Goal: Information Seeking & Learning: Learn about a topic

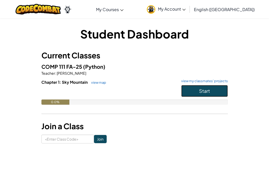
click at [200, 89] on span "Start" at bounding box center [204, 91] width 11 height 6
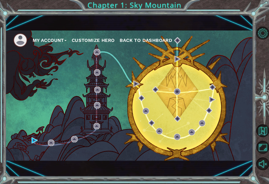
click at [95, 39] on button "Customize Hero" at bounding box center [93, 40] width 43 height 8
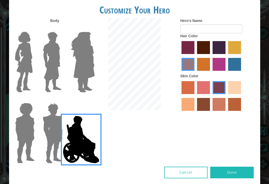
click at [54, 114] on img at bounding box center [53, 133] width 24 height 65
click at [61, 100] on input "Hero Garnet" at bounding box center [61, 100] width 0 height 0
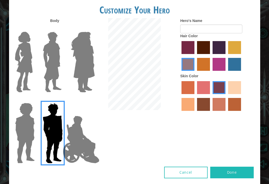
click at [29, 122] on img at bounding box center [25, 133] width 24 height 65
click at [33, 100] on input "Hero Steven" at bounding box center [33, 100] width 0 height 0
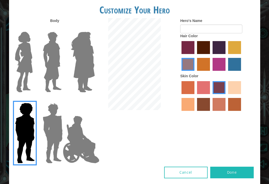
click at [32, 74] on img at bounding box center [24, 62] width 22 height 65
click at [33, 28] on input "Hero Connie" at bounding box center [33, 28] width 0 height 0
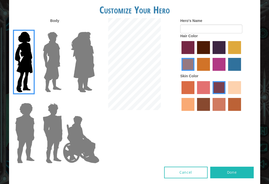
click at [55, 74] on img at bounding box center [52, 62] width 23 height 65
click at [61, 28] on input "Hero Lars" at bounding box center [61, 28] width 0 height 0
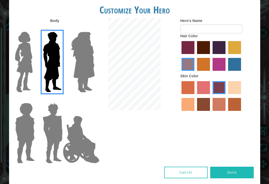
click at [82, 73] on img at bounding box center [83, 62] width 28 height 65
click at [89, 28] on input "Hero Amethyst" at bounding box center [89, 28] width 0 height 0
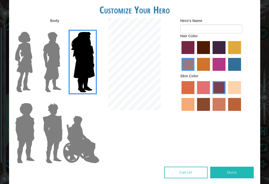
click at [20, 76] on img at bounding box center [24, 62] width 22 height 65
click at [33, 28] on input "Hero Connie" at bounding box center [33, 28] width 0 height 0
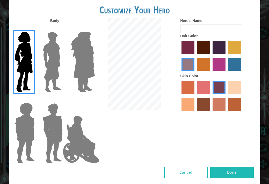
click at [232, 89] on label "sandy beach skin color" at bounding box center [234, 87] width 13 height 13
click at [226, 96] on input "sandy beach skin color" at bounding box center [226, 96] width 0 height 0
click at [215, 104] on label "burning sand skin color" at bounding box center [218, 104] width 13 height 13
click at [211, 113] on input "burning sand skin color" at bounding box center [211, 113] width 0 height 0
click at [190, 104] on label "tacao skin color" at bounding box center [187, 104] width 13 height 13
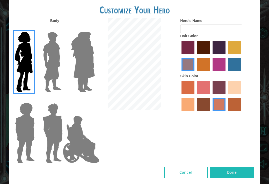
click at [242, 96] on input "tacao skin color" at bounding box center [242, 96] width 0 height 0
click at [235, 93] on label "sandy beach skin color" at bounding box center [234, 87] width 13 height 13
click at [226, 96] on input "sandy beach skin color" at bounding box center [226, 96] width 0 height 0
click at [188, 107] on label "tacao skin color" at bounding box center [187, 104] width 13 height 13
click at [242, 96] on input "tacao skin color" at bounding box center [242, 96] width 0 height 0
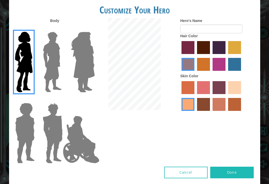
click at [219, 64] on label "medium red violet hair color" at bounding box center [218, 64] width 13 height 13
click at [211, 73] on input "medium red violet hair color" at bounding box center [211, 73] width 0 height 0
click at [29, 138] on img at bounding box center [25, 133] width 24 height 65
click at [33, 100] on input "Hero Steven" at bounding box center [33, 100] width 0 height 0
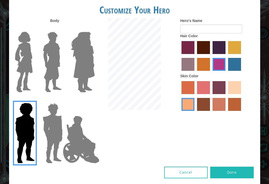
click at [53, 130] on img at bounding box center [53, 133] width 24 height 65
click at [61, 100] on input "Hero Garnet" at bounding box center [61, 100] width 0 height 0
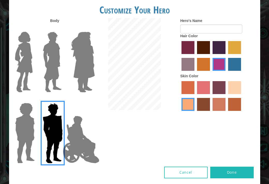
click at [52, 74] on img at bounding box center [52, 62] width 23 height 65
click at [61, 28] on input "Hero Lars" at bounding box center [61, 28] width 0 height 0
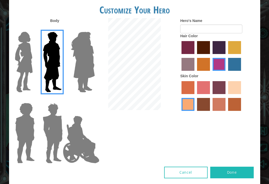
click at [31, 72] on img at bounding box center [24, 62] width 22 height 65
click at [33, 28] on input "Hero Connie" at bounding box center [33, 28] width 0 height 0
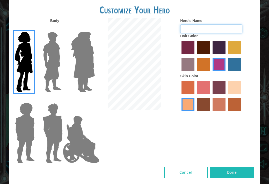
click at [202, 28] on input "Hero's Name" at bounding box center [211, 29] width 62 height 9
type input "[PERSON_NAME]"
click at [222, 174] on button "Done" at bounding box center [231, 173] width 43 height 12
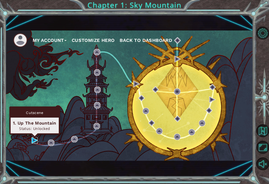
click at [33, 143] on img at bounding box center [35, 140] width 6 height 6
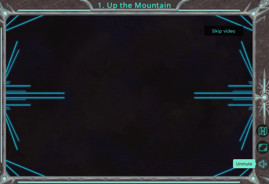
click at [261, 165] on button "Unmute" at bounding box center [262, 164] width 13 height 13
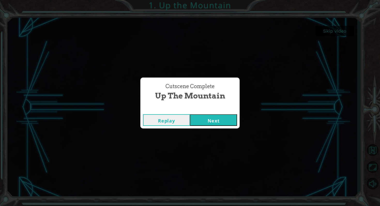
click at [222, 120] on button "Next" at bounding box center [213, 120] width 47 height 12
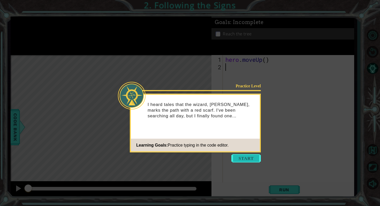
click at [246, 158] on button "Start" at bounding box center [247, 158] width 30 height 8
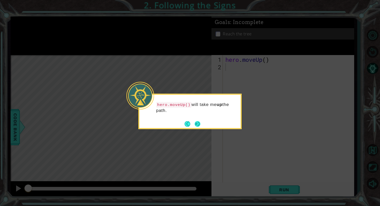
click at [200, 124] on button "Next" at bounding box center [198, 124] width 6 height 6
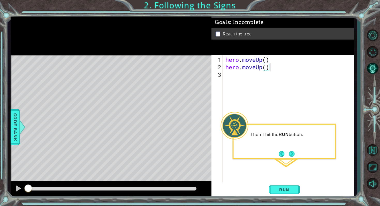
scroll to position [0, 2]
type textarea "hero.moveUp()"
click at [269, 184] on span "Run" at bounding box center [284, 189] width 20 height 5
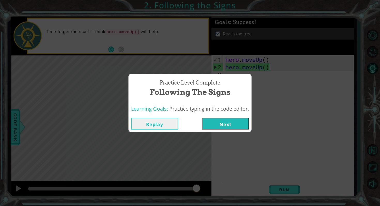
click at [228, 123] on button "Next" at bounding box center [225, 124] width 47 height 12
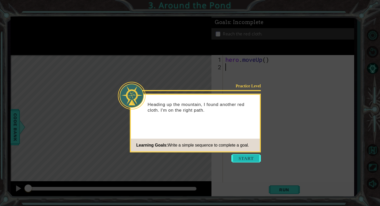
click at [238, 159] on button "Start" at bounding box center [247, 158] width 30 height 8
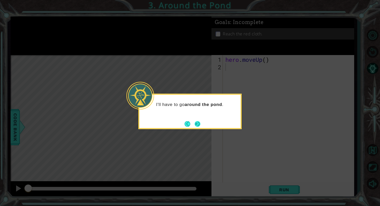
click at [200, 122] on button "Next" at bounding box center [198, 124] width 6 height 6
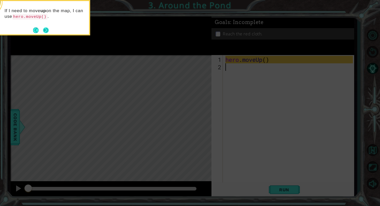
click at [48, 29] on button "Next" at bounding box center [46, 30] width 6 height 6
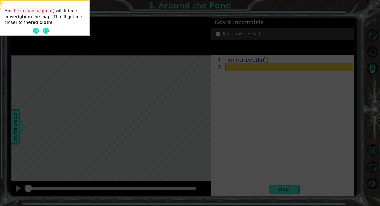
click at [48, 29] on button "Next" at bounding box center [46, 31] width 8 height 8
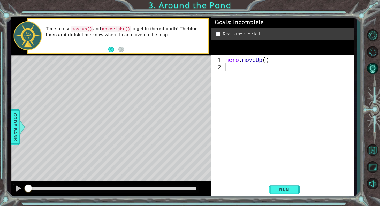
click at [228, 67] on div "hero . moveUp ( )" at bounding box center [290, 127] width 131 height 143
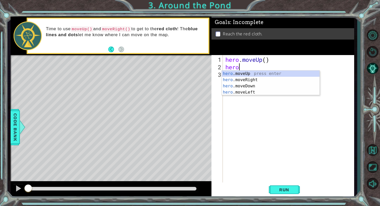
scroll to position [0, 1]
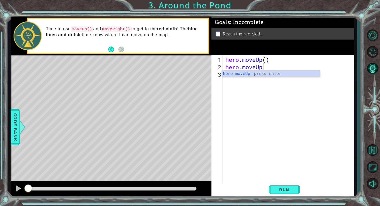
type textarea "hero.moveUp()"
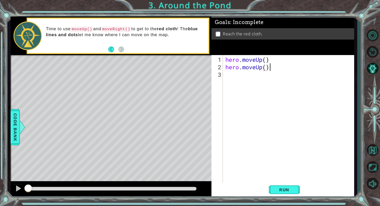
scroll to position [0, 2]
click at [234, 77] on div "hero . moveUp ( ) hero . moveUp ( )" at bounding box center [290, 127] width 131 height 143
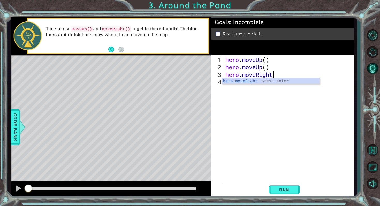
scroll to position [0, 2]
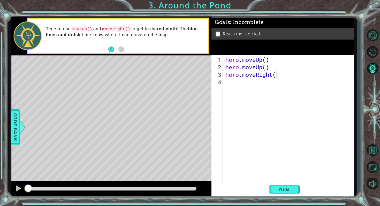
type textarea "hero.moveRight()"
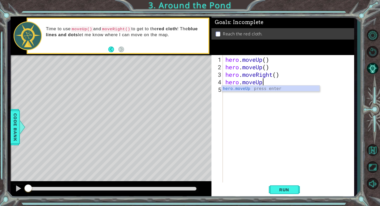
scroll to position [0, 1]
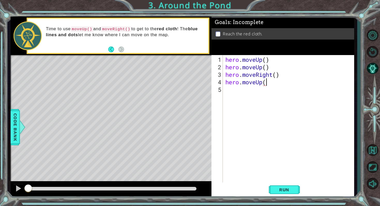
type textarea "hero.moveUp()"
type textarea "Hero.moveUp()"
click at [269, 184] on span "Run" at bounding box center [284, 189] width 20 height 5
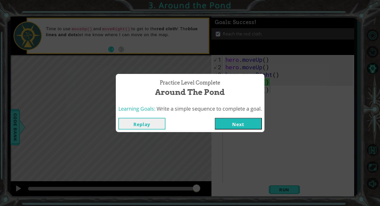
click at [239, 126] on button "Next" at bounding box center [238, 124] width 47 height 12
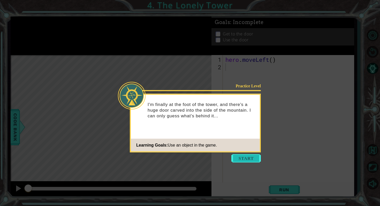
click at [239, 161] on button "Start" at bounding box center [247, 158] width 30 height 8
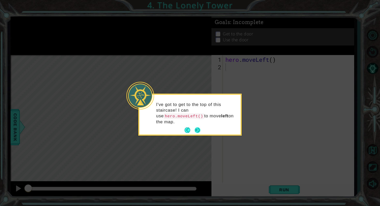
click at [198, 131] on button "Next" at bounding box center [198, 130] width 6 height 6
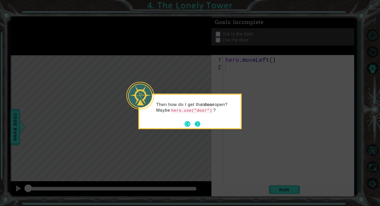
click at [197, 126] on button "Next" at bounding box center [198, 124] width 6 height 6
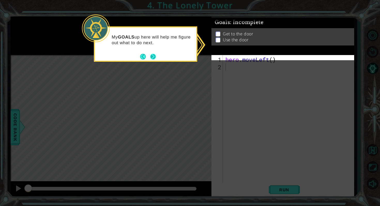
click at [153, 57] on button "Next" at bounding box center [153, 57] width 6 height 6
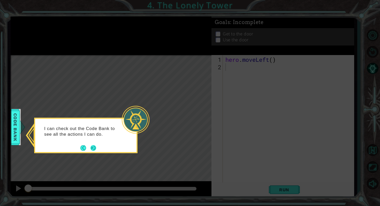
click at [93, 147] on button "Next" at bounding box center [94, 148] width 6 height 6
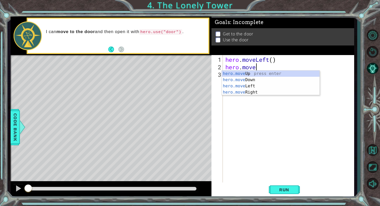
scroll to position [0, 1]
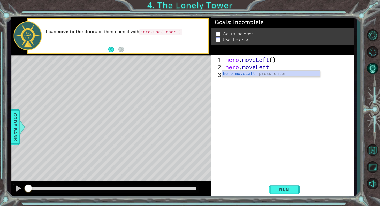
type textarea "hero.moveLeft()"
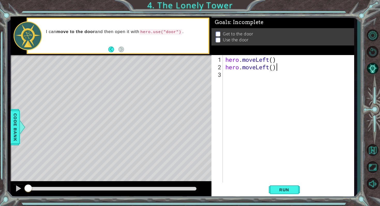
scroll to position [0, 2]
click at [225, 72] on div "hero . moveLeft ( ) hero . moveLeft ( )" at bounding box center [290, 127] width 131 height 143
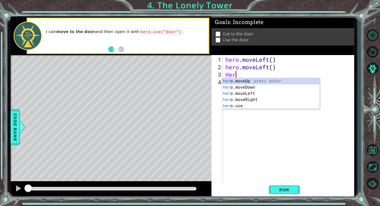
scroll to position [0, 0]
type textarea "H"
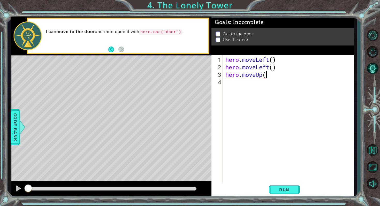
type textarea "hero.moveUp()"
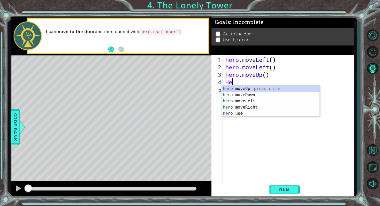
type textarea "H"
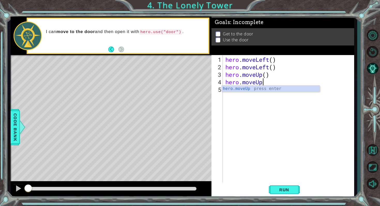
scroll to position [0, 1]
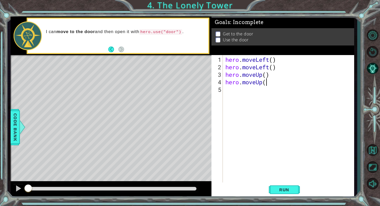
type textarea "hero.moveUp()"
click at [229, 89] on div "hero . moveLeft ( ) hero . moveLeft ( ) hero . moveUp ( ) hero . moveUp ( )" at bounding box center [290, 127] width 131 height 143
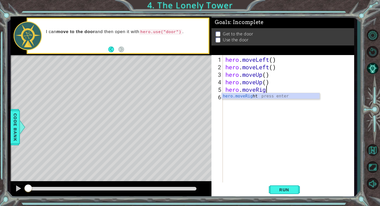
scroll to position [0, 2]
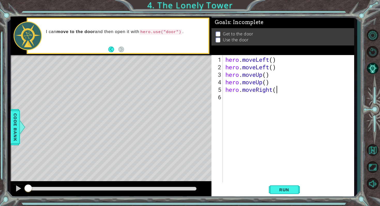
type textarea "hero.moveRight()"
type textarea "h"
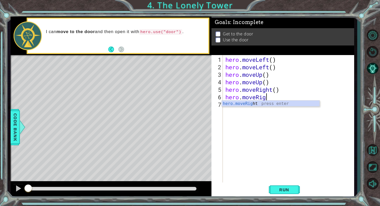
scroll to position [0, 2]
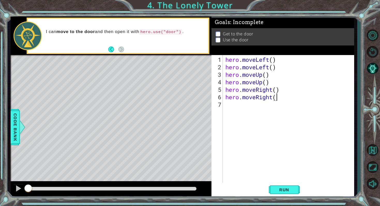
type textarea "hero.moveRight()"
click at [226, 103] on div "hero . moveLeft ( ) hero . moveLeft ( ) hero . moveUp ( ) hero . moveUp ( ) her…" at bounding box center [290, 127] width 131 height 143
type textarea "hero.use("door")"
click at [269, 184] on span "Run" at bounding box center [284, 189] width 20 height 5
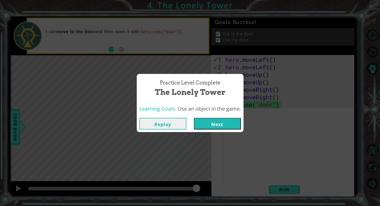
click at [211, 124] on button "Next" at bounding box center [217, 124] width 47 height 12
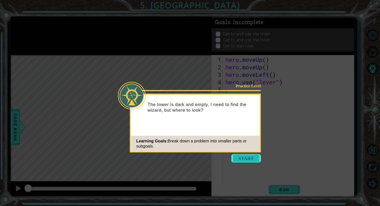
click at [237, 161] on button "Start" at bounding box center [247, 158] width 30 height 8
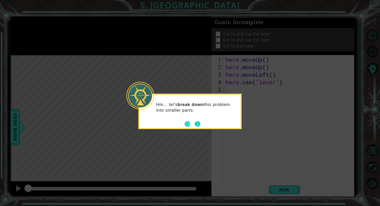
click at [197, 124] on button "Next" at bounding box center [198, 124] width 6 height 6
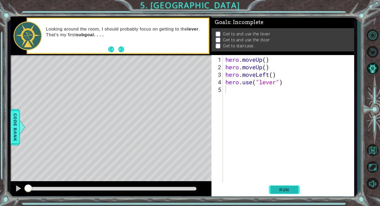
click at [269, 184] on span "Run" at bounding box center [284, 189] width 20 height 5
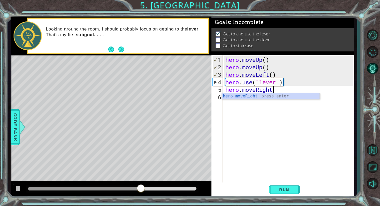
scroll to position [0, 2]
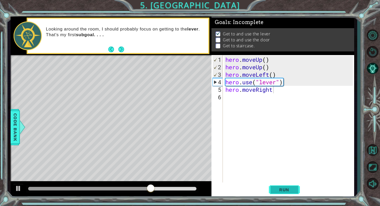
click at [269, 184] on span "Run" at bounding box center [284, 189] width 20 height 5
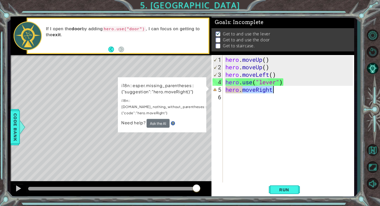
drag, startPoint x: 244, startPoint y: 89, endPoint x: 273, endPoint y: 89, distance: 29.2
click at [269, 89] on div "hero . moveUp ( ) hero . moveUp ( ) hero . moveLeft ( ) hero . use ( "lever" ) …" at bounding box center [290, 127] width 131 height 143
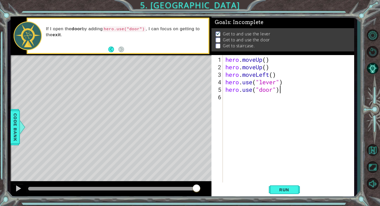
scroll to position [0, 2]
click at [269, 184] on span "Run" at bounding box center [284, 189] width 20 height 5
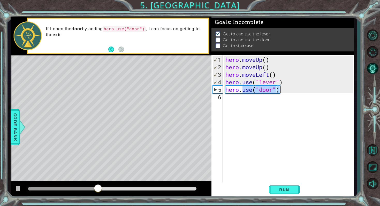
drag, startPoint x: 243, startPoint y: 90, endPoint x: 283, endPoint y: 88, distance: 39.4
click at [269, 88] on div "hero . moveUp ( ) hero . moveUp ( ) hero . moveLeft ( ) hero . use ( "lever" ) …" at bounding box center [290, 127] width 131 height 143
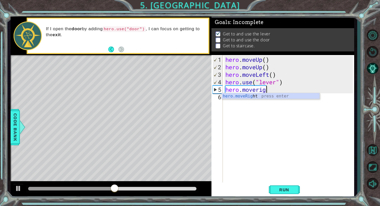
scroll to position [0, 2]
click at [259, 88] on div "hero . moveUp ( ) hero . moveUp ( ) hero . moveLeft ( ) hero . use ( "lever" ) …" at bounding box center [290, 127] width 131 height 143
click at [269, 90] on div "hero . moveUp ( ) hero . moveUp ( ) hero . moveLeft ( ) hero . use ( "lever" ) …" at bounding box center [290, 127] width 131 height 143
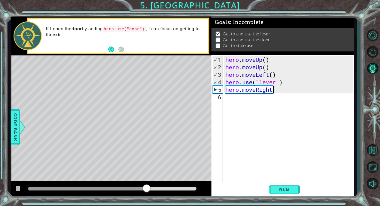
type textarea "hero.moveRight()"
type textarea "H"
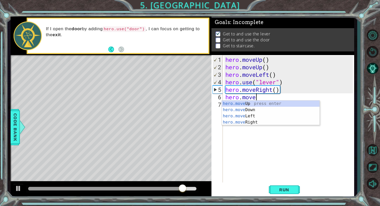
scroll to position [0, 1]
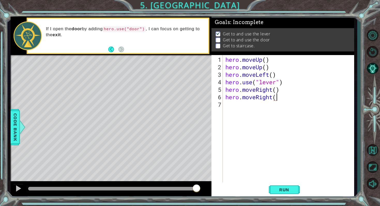
type textarea "hero.moveRight()"
type textarea "hero.use("door")"
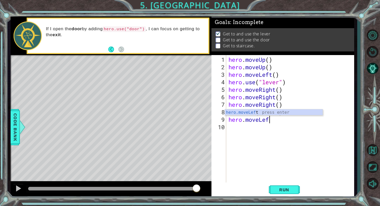
scroll to position [0, 2]
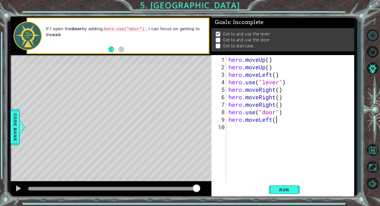
type textarea "hero.moveLeft()"
type textarea "e"
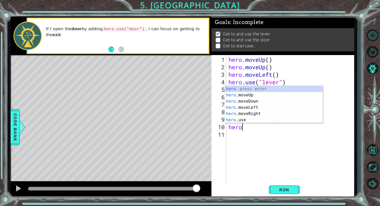
scroll to position [0, 1]
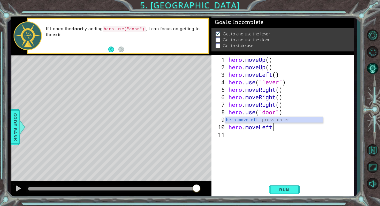
type textarea "hero.moveLeft()"
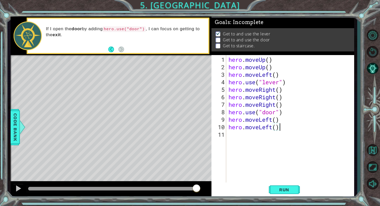
scroll to position [0, 0]
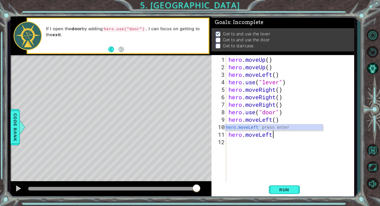
type textarea "hero.moveLeft()"
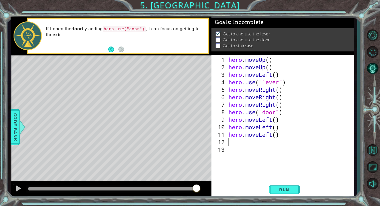
type textarea "H"
click at [269, 184] on span "Run" at bounding box center [284, 189] width 20 height 5
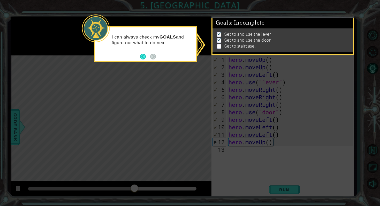
click at [269, 104] on icon at bounding box center [190, 103] width 380 height 206
click at [269, 105] on icon at bounding box center [190, 103] width 380 height 206
click at [218, 45] on p at bounding box center [219, 46] width 5 height 5
click at [269, 64] on icon at bounding box center [190, 103] width 380 height 206
click at [242, 26] on span ": Incomplete" at bounding box center [247, 23] width 33 height 6
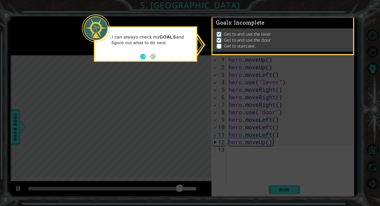
click at [183, 50] on div "I can always check my GOALS and figure out what to do next." at bounding box center [145, 43] width 101 height 26
click at [136, 39] on p "I can always check my GOALS and figure out what to do next." at bounding box center [152, 39] width 81 height 11
click at [144, 56] on button "Back" at bounding box center [145, 57] width 10 height 6
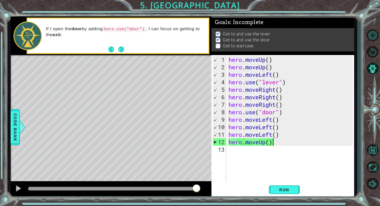
click at [269, 112] on div "hero . moveUp ( ) hero . moveUp ( ) hero . moveLeft ( ) hero . use ( "lever" ) …" at bounding box center [292, 127] width 128 height 143
type textarea "hero.use("door")"
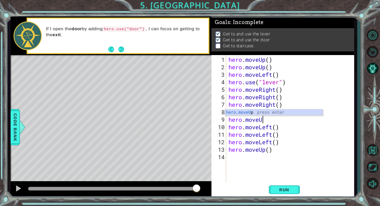
scroll to position [0, 1]
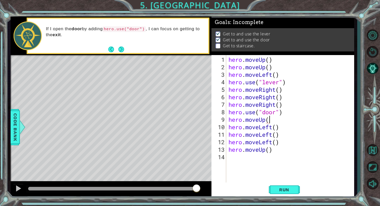
type textarea "hero.moveUp()"
click at [269, 184] on span "Run" at bounding box center [284, 189] width 20 height 5
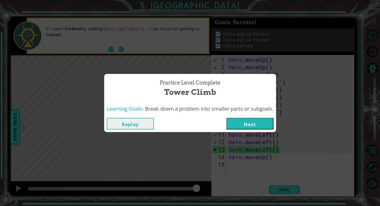
click at [255, 127] on button "Next" at bounding box center [250, 124] width 47 height 12
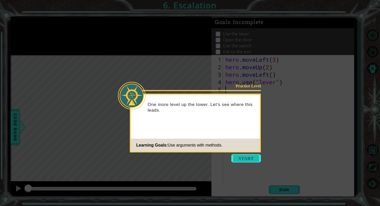
click at [249, 159] on button "Start" at bounding box center [247, 158] width 30 height 8
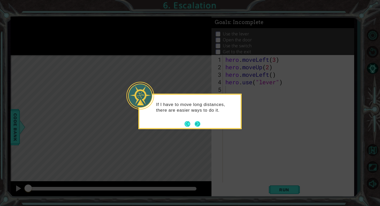
click at [197, 124] on button "Next" at bounding box center [198, 124] width 6 height 6
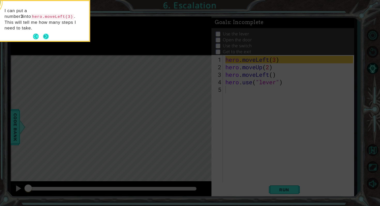
click at [47, 34] on button "Next" at bounding box center [46, 37] width 6 height 6
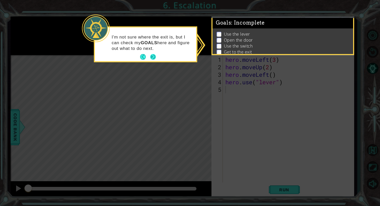
click at [156, 58] on button "Next" at bounding box center [153, 57] width 6 height 6
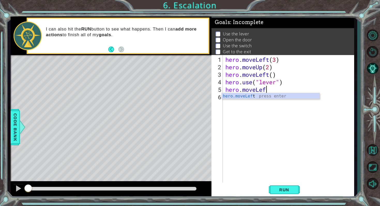
scroll to position [0, 2]
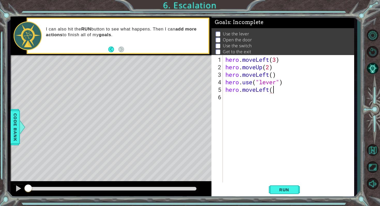
type textarea "hero.moveLeft()"
click at [269, 184] on span "Run" at bounding box center [284, 189] width 20 height 5
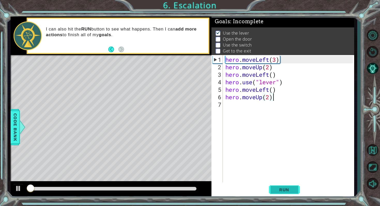
scroll to position [1, 0]
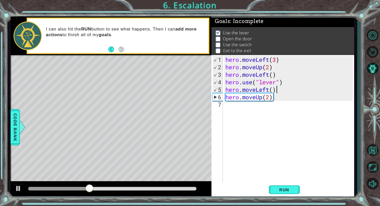
click at [269, 91] on div "hero . moveLeft ( 3 ) hero . moveUp ( 2 ) hero . moveLeft ( ) hero . use ( "lev…" at bounding box center [290, 127] width 131 height 143
type textarea "hero.moveLeft()"
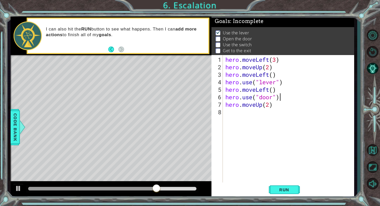
scroll to position [0, 2]
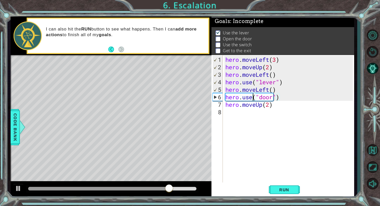
click at [254, 97] on div "hero . moveLeft ( 3 ) hero . moveUp ( 2 ) hero . moveLeft ( ) hero . use ( "lev…" at bounding box center [290, 127] width 131 height 143
click at [269, 104] on div "hero . moveLeft ( 3 ) hero . moveUp ( 2 ) hero . moveLeft ( ) hero . use ( "lev…" at bounding box center [290, 127] width 131 height 143
type textarea "hero.moveUp(2)"
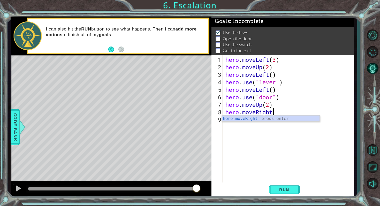
scroll to position [0, 2]
type textarea "hero.moveRight(2)"
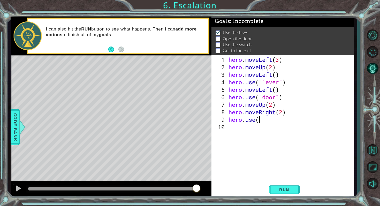
scroll to position [0, 1]
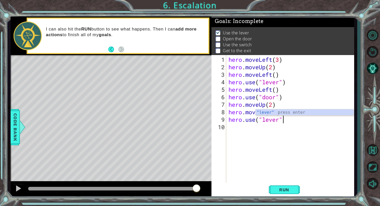
type textarea "hero.use("lever")"
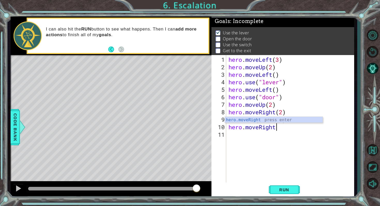
scroll to position [0, 2]
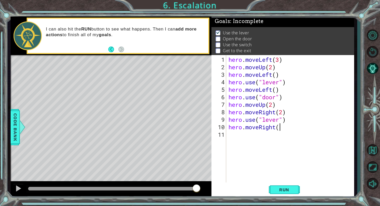
type textarea "hero.moveRight()"
click at [269, 184] on span "Run" at bounding box center [284, 189] width 20 height 5
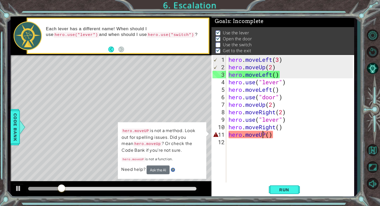
click at [264, 135] on div "hero . moveLeft ( 3 ) hero . moveUp ( 2 ) hero . moveLeft ( ) hero . use ( "lev…" at bounding box center [292, 127] width 128 height 143
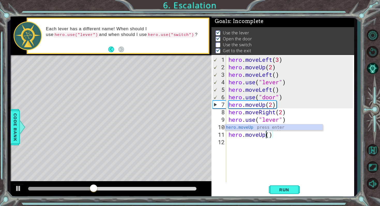
click at [269, 120] on div "hero . moveLeft ( 3 ) hero . moveUp ( 2 ) hero . moveLeft ( ) hero . use ( "lev…" at bounding box center [292, 127] width 128 height 143
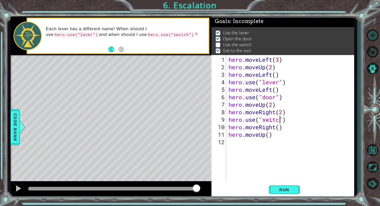
scroll to position [0, 2]
type textarea "hero.use("switch")"
click at [269, 184] on button "Run" at bounding box center [284, 190] width 31 height 14
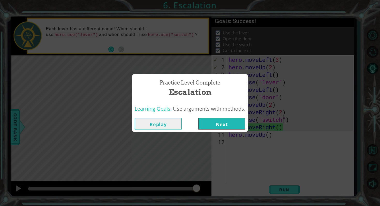
click at [231, 126] on button "Next" at bounding box center [221, 124] width 47 height 12
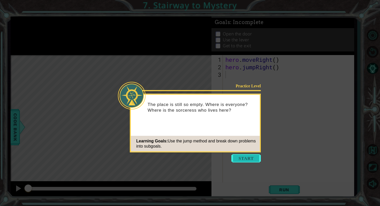
click at [241, 158] on button "Start" at bounding box center [247, 158] width 30 height 8
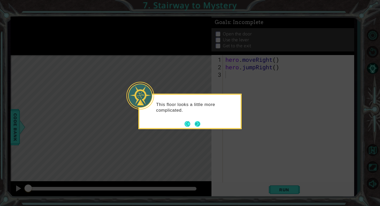
click at [199, 125] on button "Next" at bounding box center [198, 124] width 6 height 6
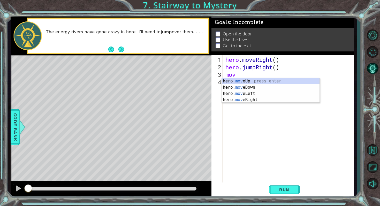
type textarea "m"
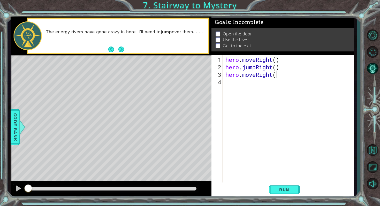
type textarea "hero.moveRight()"
click at [227, 82] on div "hero . moveRight ( ) hero . jumpRight ( ) hero . moveRight ( )" at bounding box center [290, 127] width 131 height 143
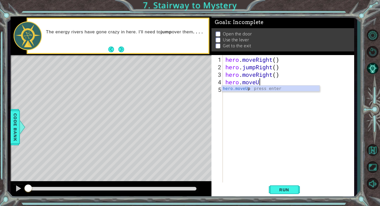
scroll to position [0, 1]
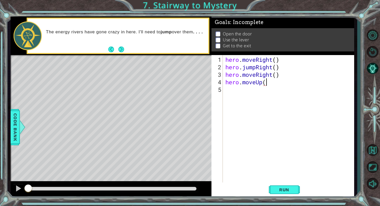
type textarea "hero.moveUp()"
type textarea "hero.use("door"
type textarea "hero.use("door")"
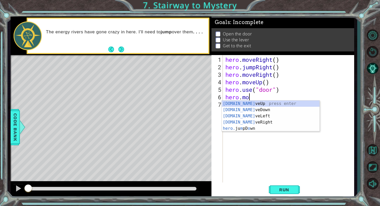
scroll to position [0, 1]
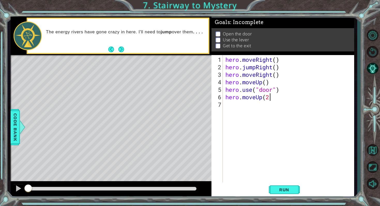
type textarea "hero.moveUp(2)"
type textarea "hero.moveLeft()"
type textarea "hero.use("switch")"
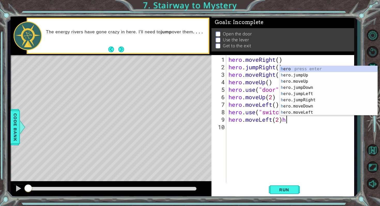
type textarea "hero.moveLeft(2)"
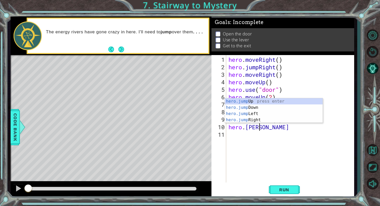
scroll to position [0, 1]
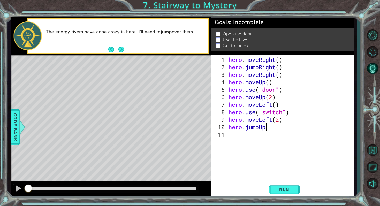
click at [267, 130] on div "hero . moveRight ( ) hero . jumpRight ( ) hero . moveRight ( ) hero . moveUp ( …" at bounding box center [292, 127] width 128 height 143
type textarea "hero.jumpUp()"
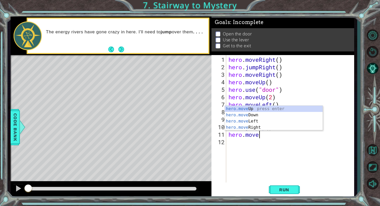
scroll to position [0, 1]
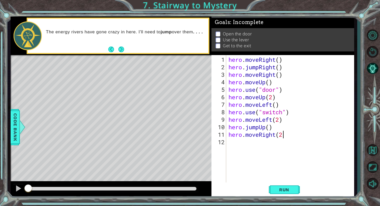
type textarea "hero.moveRight(2)"
click at [269, 184] on span "Run" at bounding box center [284, 189] width 20 height 5
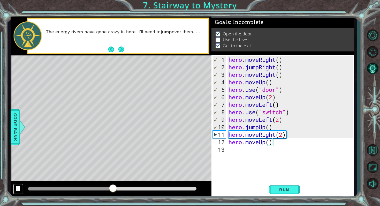
click at [14, 184] on button at bounding box center [18, 189] width 10 height 11
click at [269, 112] on div "hero . moveRight ( ) hero . jumpRight ( ) hero . moveRight ( ) hero . moveUp ( …" at bounding box center [292, 127] width 128 height 143
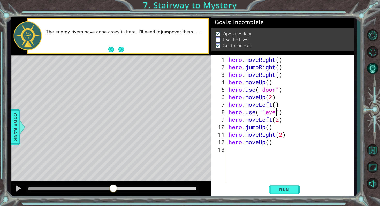
scroll to position [0, 2]
type textarea "hero.use("lever")"
click at [269, 184] on span "Run" at bounding box center [284, 189] width 20 height 5
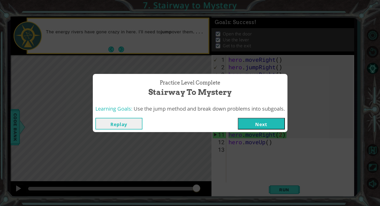
click at [269, 122] on button "Next" at bounding box center [261, 124] width 47 height 12
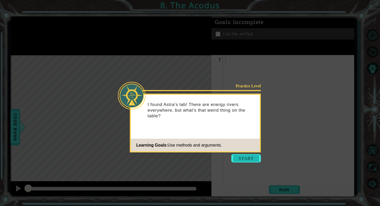
click at [246, 158] on button "Start" at bounding box center [247, 158] width 30 height 8
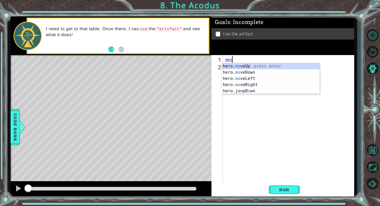
type textarea "m"
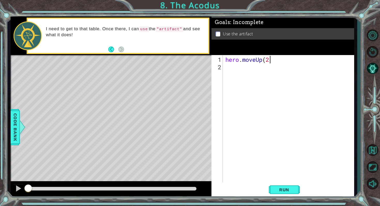
type textarea "hero.moveUp(2)"
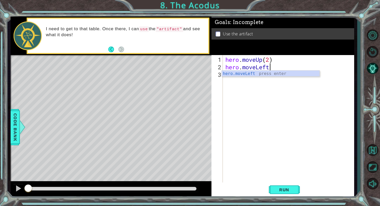
type textarea "hero.moveLeft()"
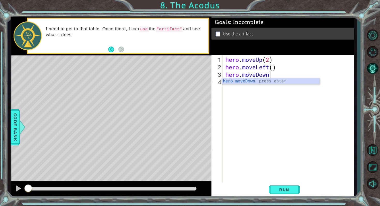
scroll to position [0, 2]
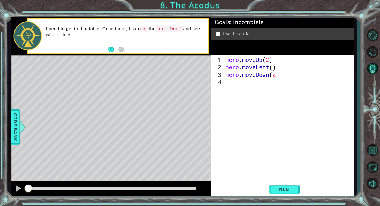
type textarea "hero.moveDown(2)"
type textarea "hero.jumpRight()"
type textarea "hero.moveUp(2)"
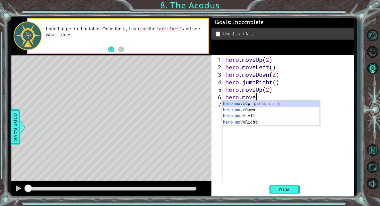
scroll to position [0, 1]
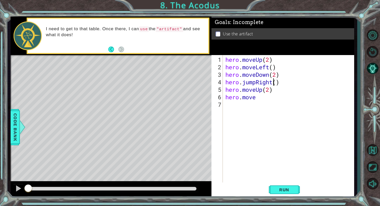
click at [269, 81] on div "hero . moveUp ( 2 ) hero . moveLeft ( ) hero . moveDown ( 2 ) hero . jumpRight …" at bounding box center [290, 127] width 131 height 143
drag, startPoint x: 273, startPoint y: 82, endPoint x: 258, endPoint y: 82, distance: 15.0
click at [258, 82] on div "hero . moveUp ( 2 ) hero . moveLeft ( ) hero . moveDown ( 2 ) hero . jumpRight …" at bounding box center [290, 127] width 131 height 143
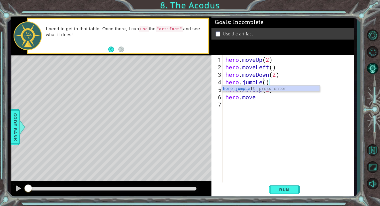
type textarea "hero.jumpLeft()"
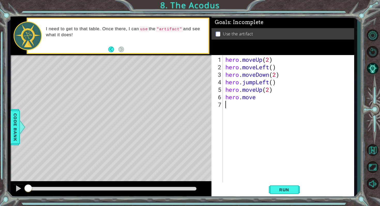
click at [264, 102] on div "hero . moveUp ( 2 ) hero . moveLeft ( ) hero . moveDown ( 2 ) hero . jumpLeft (…" at bounding box center [290, 127] width 131 height 143
click at [259, 98] on div "hero . moveUp ( 2 ) hero . moveLeft ( ) hero . moveDown ( 2 ) hero . jumpLeft (…" at bounding box center [290, 127] width 131 height 143
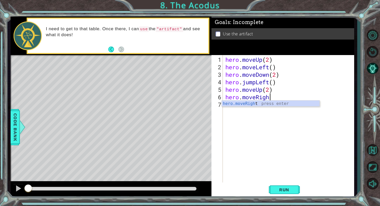
scroll to position [0, 2]
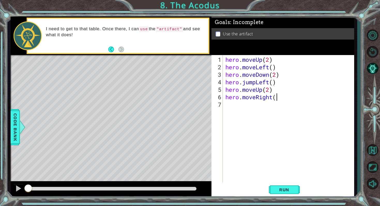
type textarea "hero.moveRight()"
click at [269, 103] on div "hero . moveUp ( 2 ) hero . moveLeft ( ) hero . moveDown ( 2 ) hero . jumpLeft (…" at bounding box center [290, 127] width 131 height 143
type textarea "hero.use("artifact")"
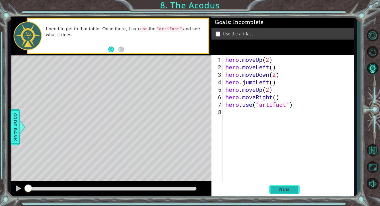
click at [269, 184] on span "Run" at bounding box center [284, 189] width 20 height 5
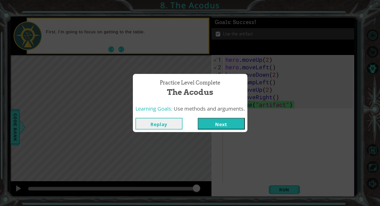
click at [234, 124] on button "Next" at bounding box center [221, 124] width 47 height 12
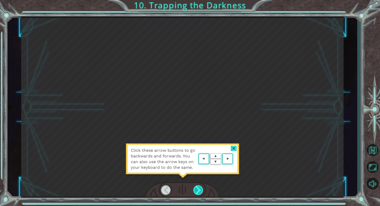
click at [201, 190] on div at bounding box center [199, 191] width 10 height 10
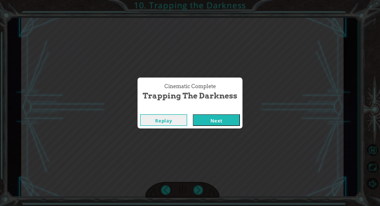
click at [219, 118] on button "Next" at bounding box center [216, 120] width 47 height 12
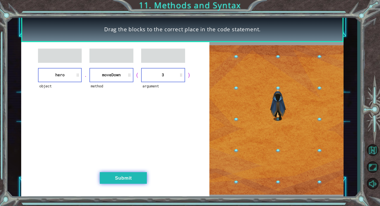
click at [116, 180] on button "Submit" at bounding box center [123, 178] width 47 height 12
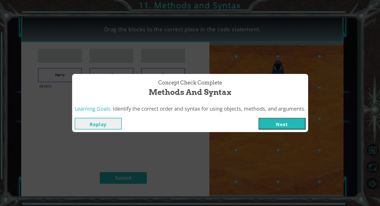
click at [271, 123] on button "Next" at bounding box center [282, 124] width 47 height 12
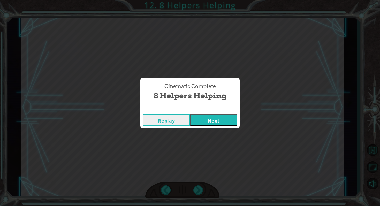
click at [218, 121] on button "Next" at bounding box center [213, 120] width 47 height 12
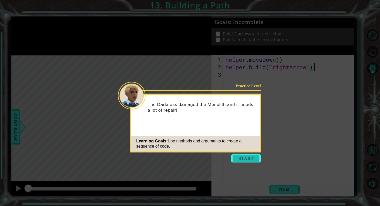
click at [241, 157] on button "Start" at bounding box center [247, 158] width 30 height 8
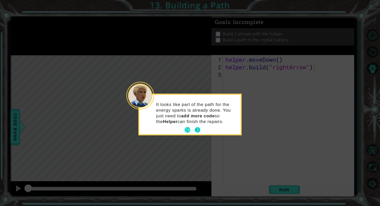
click at [199, 129] on button "Next" at bounding box center [198, 130] width 6 height 6
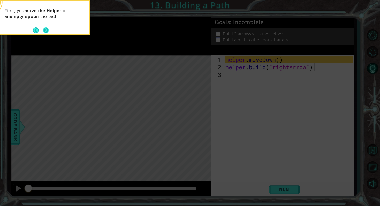
click at [46, 29] on button "Next" at bounding box center [46, 30] width 6 height 6
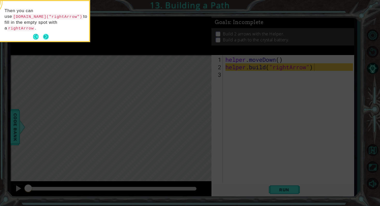
click at [45, 35] on button "Next" at bounding box center [46, 37] width 6 height 6
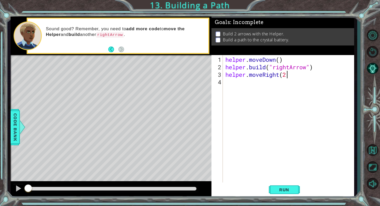
scroll to position [0, 3]
type textarea "helper.moveRight(3)"
click at [231, 81] on div "helper . moveDown ( ) helper . build ( "rightArrow" ) helper . moveRight ( 3 )" at bounding box center [290, 127] width 131 height 143
type textarea "helper.build("rightArrow")"
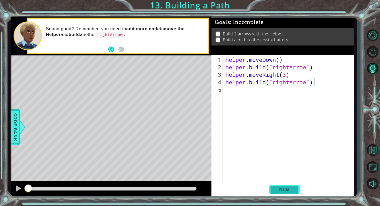
click at [282, 189] on span "Run" at bounding box center [284, 189] width 20 height 5
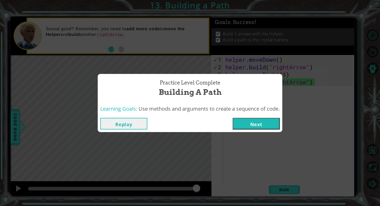
click at [261, 124] on button "Next" at bounding box center [256, 124] width 47 height 12
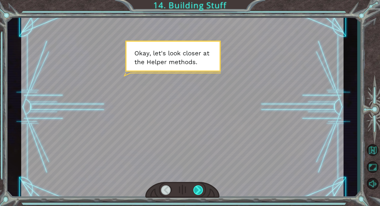
click at [199, 188] on div at bounding box center [199, 191] width 10 height 10
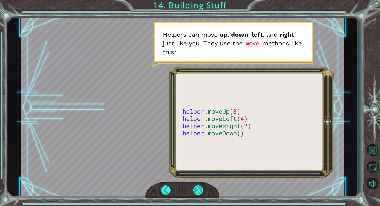
click at [200, 189] on div at bounding box center [199, 191] width 10 height 10
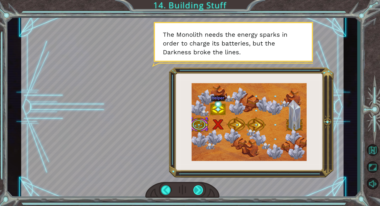
click at [200, 190] on div at bounding box center [199, 191] width 10 height 10
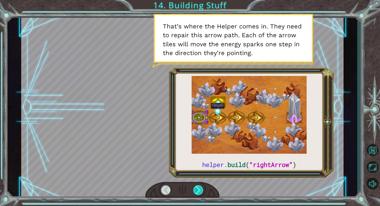
click at [200, 190] on div at bounding box center [199, 191] width 10 height 10
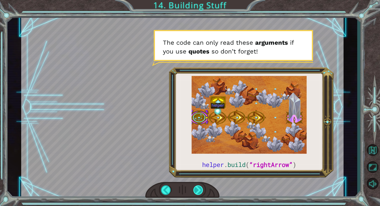
click at [200, 190] on div at bounding box center [199, 191] width 10 height 10
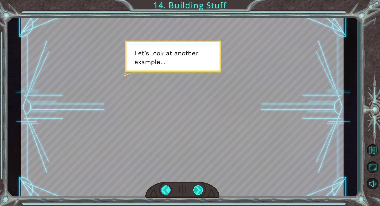
click at [200, 190] on div at bounding box center [199, 191] width 10 height 10
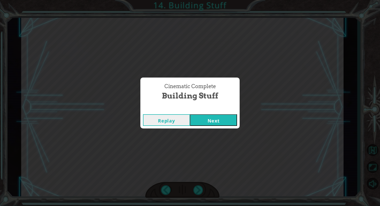
click at [214, 117] on button "Next" at bounding box center [213, 120] width 47 height 12
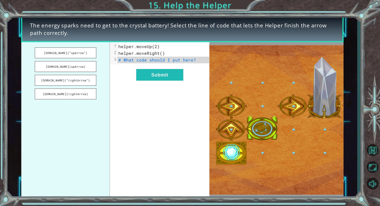
click at [120, 59] on span "# What code should I put here?" at bounding box center [158, 59] width 78 height 5
click at [84, 81] on button "helper.build(“rightArrow”)" at bounding box center [66, 80] width 62 height 11
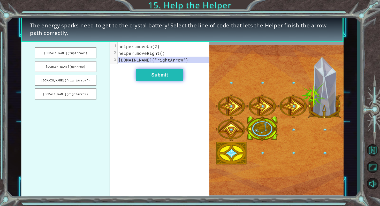
click at [157, 72] on button "Submit" at bounding box center [159, 75] width 47 height 12
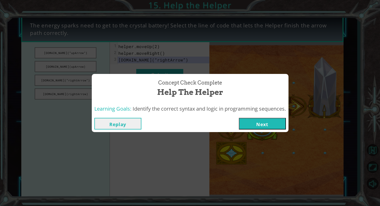
click at [254, 121] on button "Next" at bounding box center [262, 124] width 47 height 12
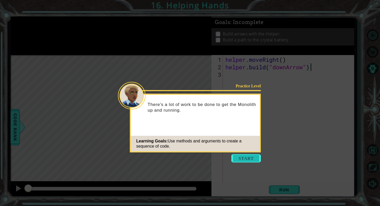
click at [249, 159] on button "Start" at bounding box center [247, 158] width 30 height 8
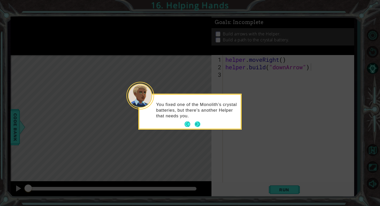
click at [196, 124] on button "Next" at bounding box center [198, 125] width 6 height 6
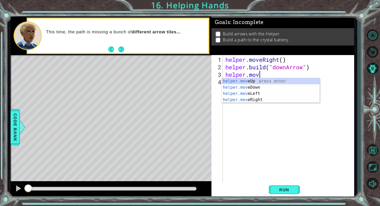
scroll to position [0, 1]
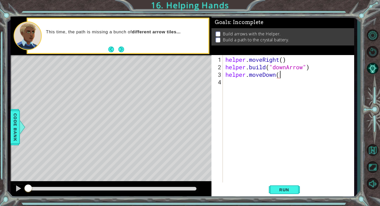
type textarea "helper.moveDown()"
type textarea "helper.build("rightArrow")"
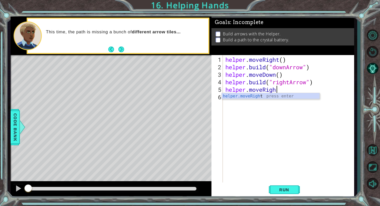
scroll to position [0, 2]
type textarea "helper.moveRight()"
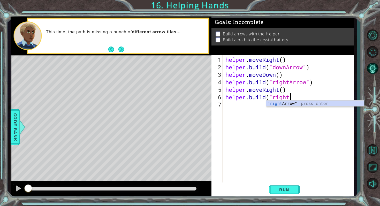
scroll to position [0, 3]
type textarea "helper.build("rightArrow")"
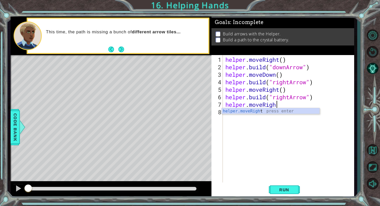
scroll to position [0, 2]
type textarea "helper.moveRight()"
type textarea "helper.build("upArrow")"
click at [293, 188] on span "Run" at bounding box center [284, 189] width 20 height 5
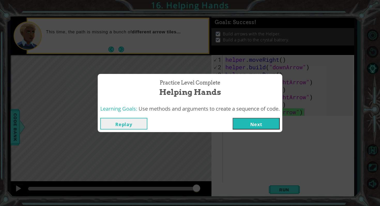
click at [252, 126] on button "Next" at bounding box center [256, 124] width 47 height 12
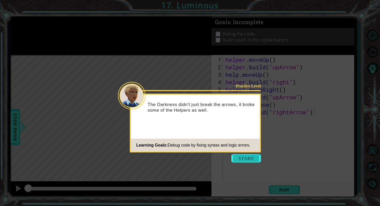
click at [246, 158] on button "Start" at bounding box center [247, 158] width 30 height 8
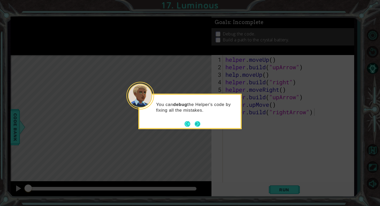
click at [199, 124] on button "Next" at bounding box center [198, 124] width 6 height 6
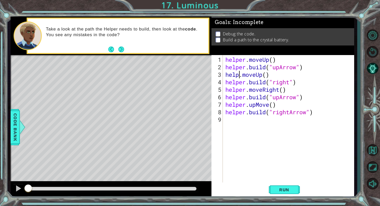
click at [238, 76] on div "helper . moveUp ( ) helper . build ( "upArrow" ) help . moveUp ( ) helper . bui…" at bounding box center [290, 127] width 131 height 143
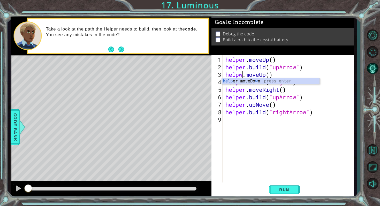
scroll to position [0, 1]
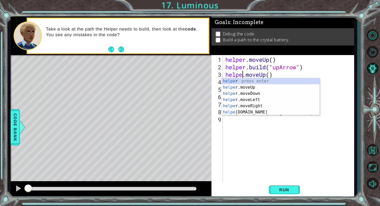
type textarea "helper.moveUp()"
click at [239, 167] on div "helper . moveUp ( ) helper . build ( "upArrow" ) helper . moveUp ( ) helper . b…" at bounding box center [290, 127] width 131 height 143
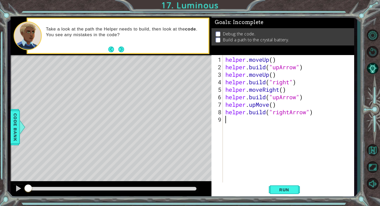
click at [292, 82] on div "helper . moveUp ( ) helper . build ( "upArrow" ) helper . moveUp ( ) helper . b…" at bounding box center [290, 127] width 131 height 143
click at [274, 82] on div "helper . moveUp ( ) helper . build ( "upArrow" ) helper . moveUp ( ) helper . b…" at bounding box center [290, 127] width 131 height 143
type textarea "helper.build("rightArrow")"
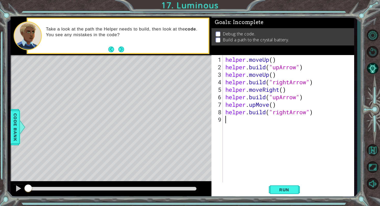
click at [293, 133] on div "helper . moveUp ( ) helper . build ( "upArrow" ) helper . moveUp ( ) helper . b…" at bounding box center [290, 127] width 131 height 143
click at [268, 105] on div "helper . moveUp ( ) helper . build ( "upArrow" ) helper . moveUp ( ) helper . b…" at bounding box center [290, 127] width 131 height 143
type textarea "helper.moveUp()"
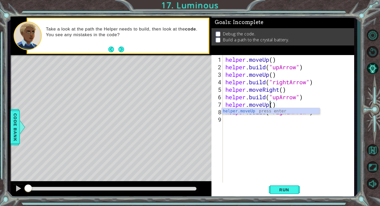
click at [254, 122] on div "helper . moveUp ( ) helper . build ( "upArrow" ) helper . moveUp ( ) helper . b…" at bounding box center [290, 127] width 131 height 143
click at [284, 187] on span "Run" at bounding box center [284, 189] width 20 height 5
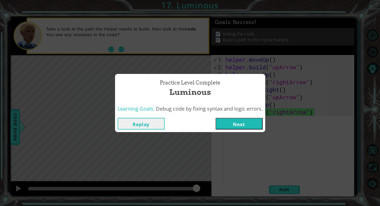
click at [233, 123] on button "Next" at bounding box center [239, 124] width 47 height 12
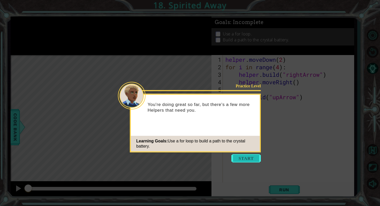
click at [237, 157] on button "Start" at bounding box center [247, 158] width 30 height 8
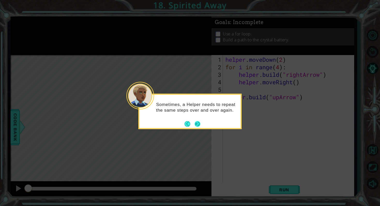
click at [201, 124] on button "Next" at bounding box center [198, 124] width 6 height 6
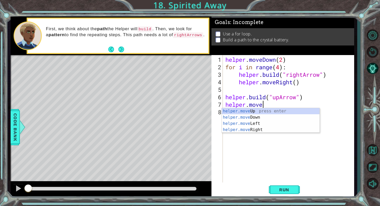
scroll to position [0, 1]
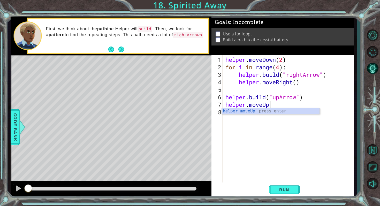
type textarea "helper.moveUp()"
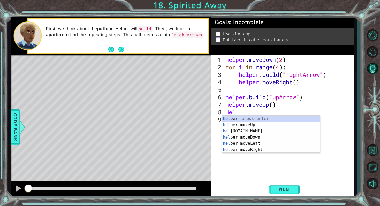
scroll to position [0, 0]
type textarea "H"
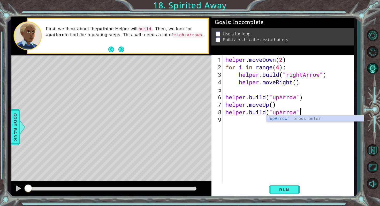
scroll to position [0, 3]
type textarea "helper.build("upArrow")"
click at [289, 190] on span "Run" at bounding box center [284, 189] width 20 height 5
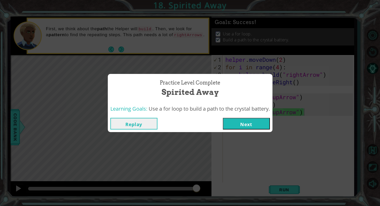
click at [257, 122] on button "Next" at bounding box center [246, 124] width 47 height 12
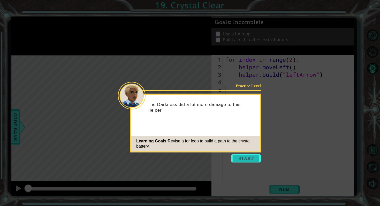
click at [246, 158] on button "Start" at bounding box center [247, 158] width 30 height 8
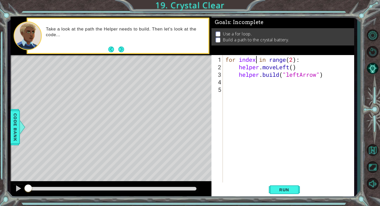
click at [257, 61] on div "for index in range ( 2 ) : helper . moveLeft ( ) helper . build ( "leftArrow" )" at bounding box center [290, 127] width 131 height 143
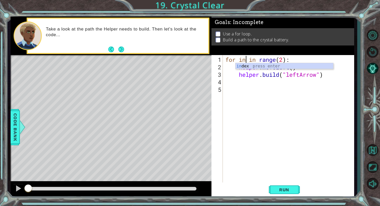
type textarea "for i in range(2):"
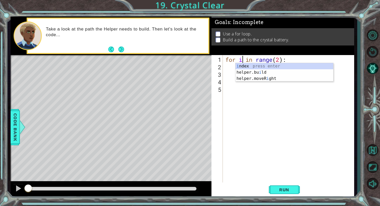
click at [274, 104] on div "for i in range ( 2 ) : helper . moveLeft ( ) helper . build ( "leftArrow" )" at bounding box center [290, 127] width 131 height 143
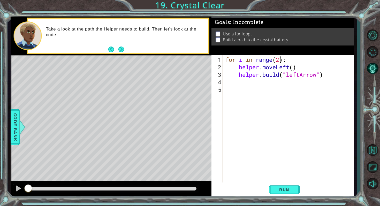
click at [281, 60] on div "for i in range ( 2 ) : helper . moveLeft ( ) helper . build ( "leftArrow" )" at bounding box center [290, 127] width 131 height 143
type textarea "for i in range(4):"
click at [280, 195] on button "Run" at bounding box center [284, 190] width 31 height 14
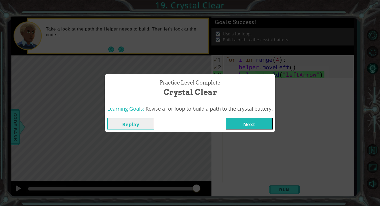
click at [261, 123] on button "Next" at bounding box center [249, 124] width 47 height 12
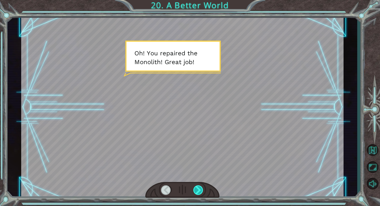
click at [196, 190] on div at bounding box center [199, 191] width 10 height 10
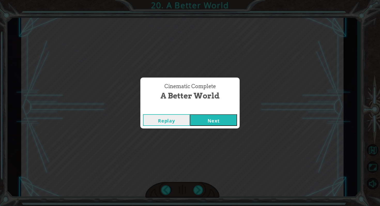
click at [246, 64] on div "Cinematic Complete A Better World Replay Next" at bounding box center [190, 103] width 380 height 206
click at [204, 121] on button "Next" at bounding box center [213, 120] width 47 height 12
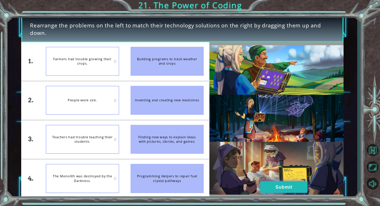
click at [277, 183] on button "Submit" at bounding box center [284, 187] width 47 height 12
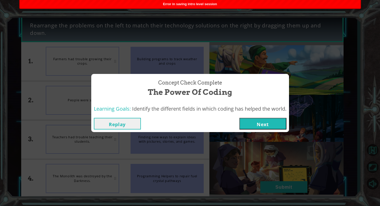
click at [249, 122] on button "Next" at bounding box center [263, 124] width 47 height 12
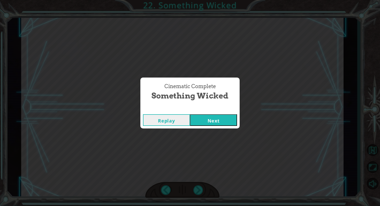
click at [211, 120] on button "Next" at bounding box center [213, 120] width 47 height 12
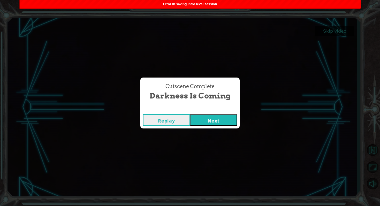
click at [226, 120] on button "Next" at bounding box center [213, 120] width 47 height 12
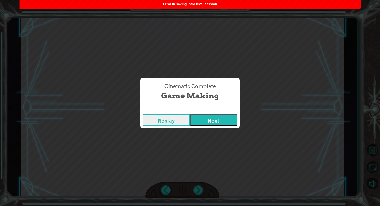
click at [226, 117] on button "Next" at bounding box center [213, 120] width 47 height 12
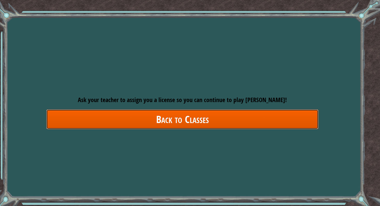
click at [226, 117] on link "Back to Classes" at bounding box center [182, 119] width 273 height 20
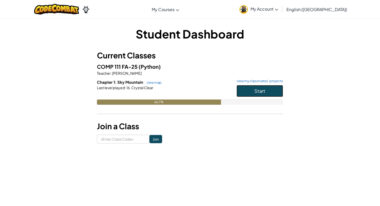
click at [243, 92] on button "Start" at bounding box center [260, 91] width 47 height 12
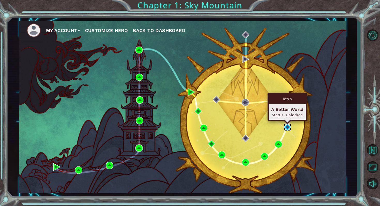
click at [287, 128] on img at bounding box center [287, 127] width 7 height 7
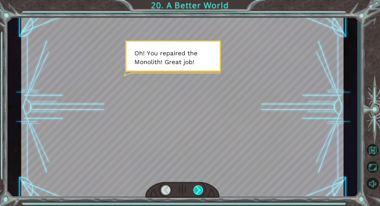
click at [200, 189] on div at bounding box center [199, 191] width 10 height 10
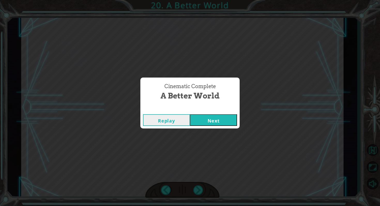
click at [231, 28] on div "Cinematic Complete A Better World Replay Next" at bounding box center [190, 103] width 380 height 206
click at [212, 122] on button "Next" at bounding box center [213, 120] width 47 height 12
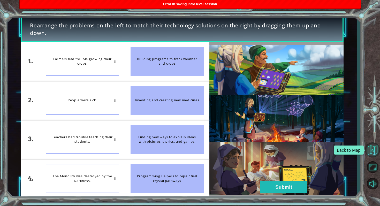
click at [375, 149] on button "Back to Map" at bounding box center [372, 150] width 15 height 15
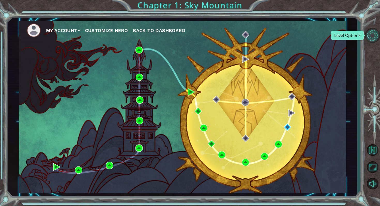
click at [372, 36] on button "Level Options" at bounding box center [372, 35] width 15 height 15
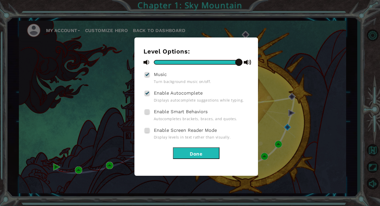
click at [191, 151] on button "Done" at bounding box center [196, 154] width 47 height 12
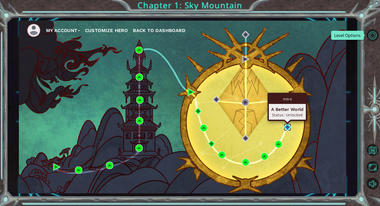
click at [287, 126] on img at bounding box center [287, 127] width 7 height 7
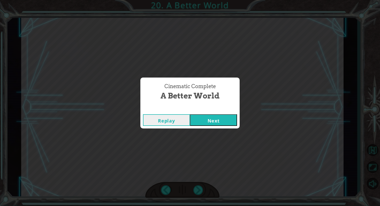
click at [178, 119] on button "Replay" at bounding box center [166, 120] width 47 height 12
click at [210, 119] on button "Next" at bounding box center [213, 120] width 47 height 12
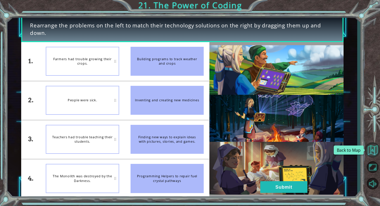
click at [373, 145] on button "Back to Map" at bounding box center [372, 150] width 15 height 15
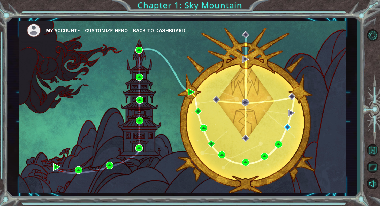
click at [76, 31] on button "My Account" at bounding box center [63, 31] width 34 height 8
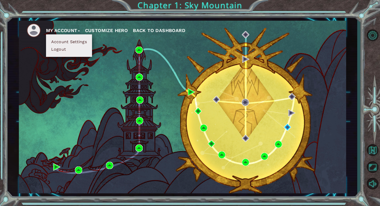
click at [76, 31] on button "My Account" at bounding box center [63, 31] width 34 height 8
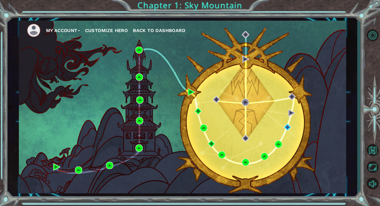
click at [159, 30] on span "Back to Dashboard" at bounding box center [159, 30] width 53 height 5
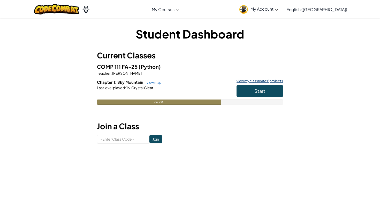
click at [246, 80] on link "view my classmates' projects" at bounding box center [258, 80] width 49 height 3
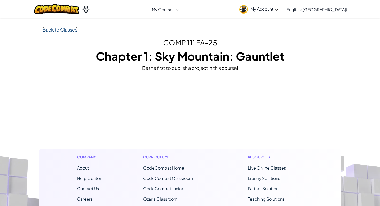
click at [68, 30] on link "Back to Classes" at bounding box center [60, 30] width 35 height 6
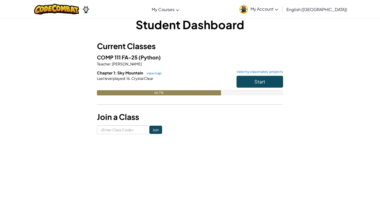
scroll to position [9, 0]
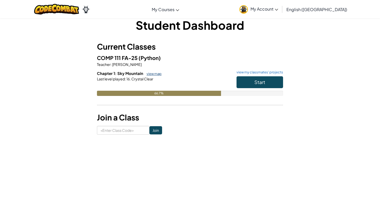
click at [152, 72] on link "view map" at bounding box center [153, 74] width 18 height 4
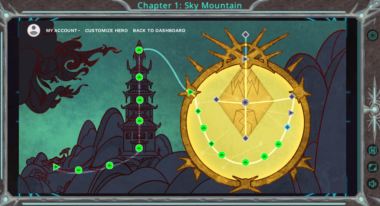
click at [165, 31] on span "Back to Dashboard" at bounding box center [159, 30] width 53 height 5
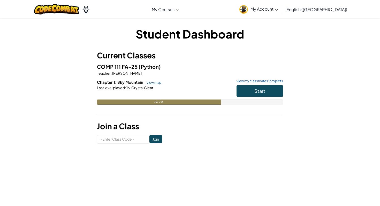
click at [153, 83] on link "view map" at bounding box center [153, 82] width 18 height 4
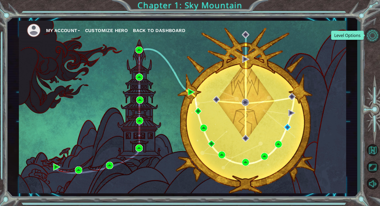
click at [372, 36] on button "Level Options" at bounding box center [372, 35] width 15 height 15
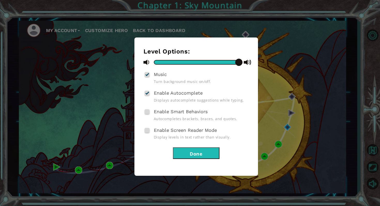
click at [218, 154] on button "Done" at bounding box center [196, 154] width 47 height 12
